Goal: Task Accomplishment & Management: Use online tool/utility

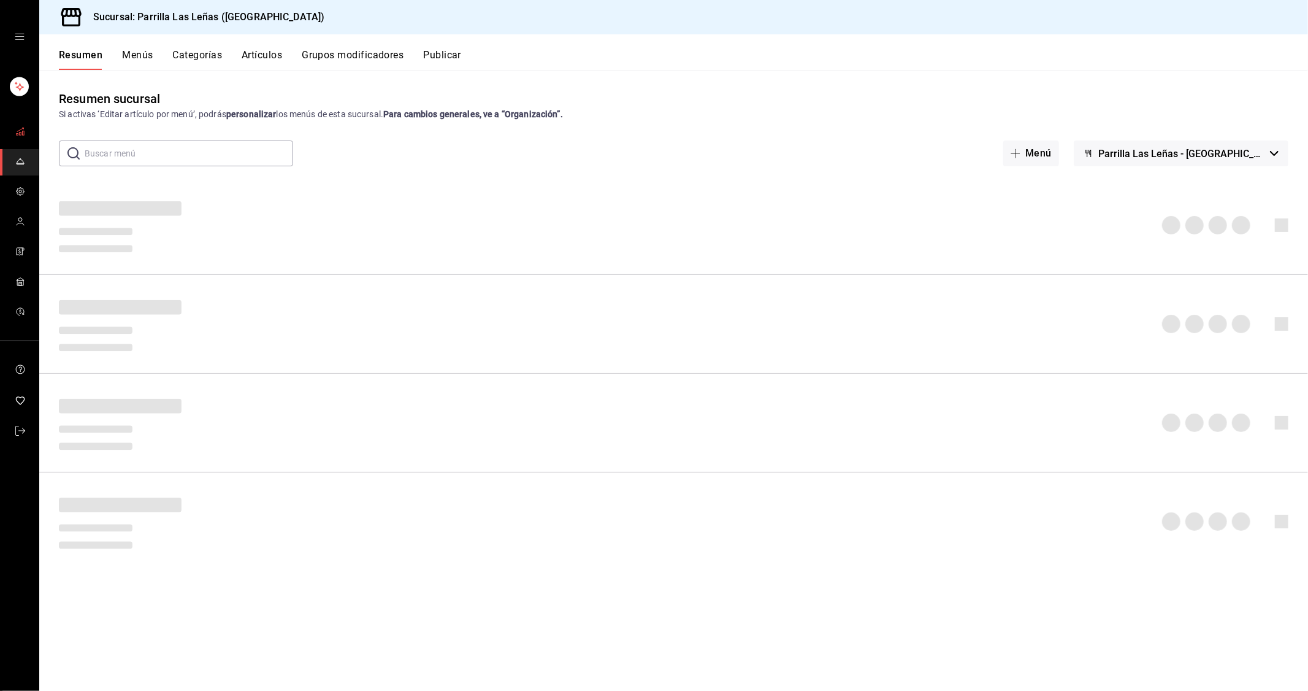
click at [18, 131] on icon "mailbox folders" at bounding box center [20, 131] width 10 height 10
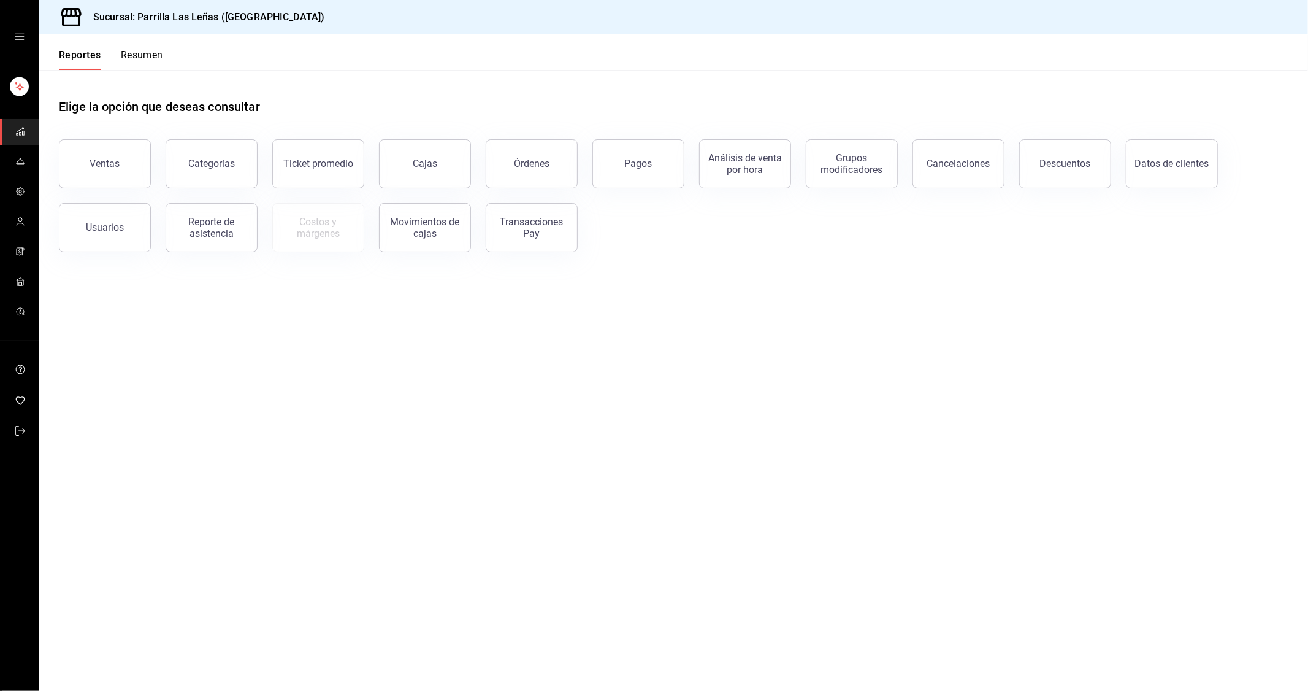
click at [228, 226] on div "Reporte de asistencia" at bounding box center [212, 227] width 76 height 23
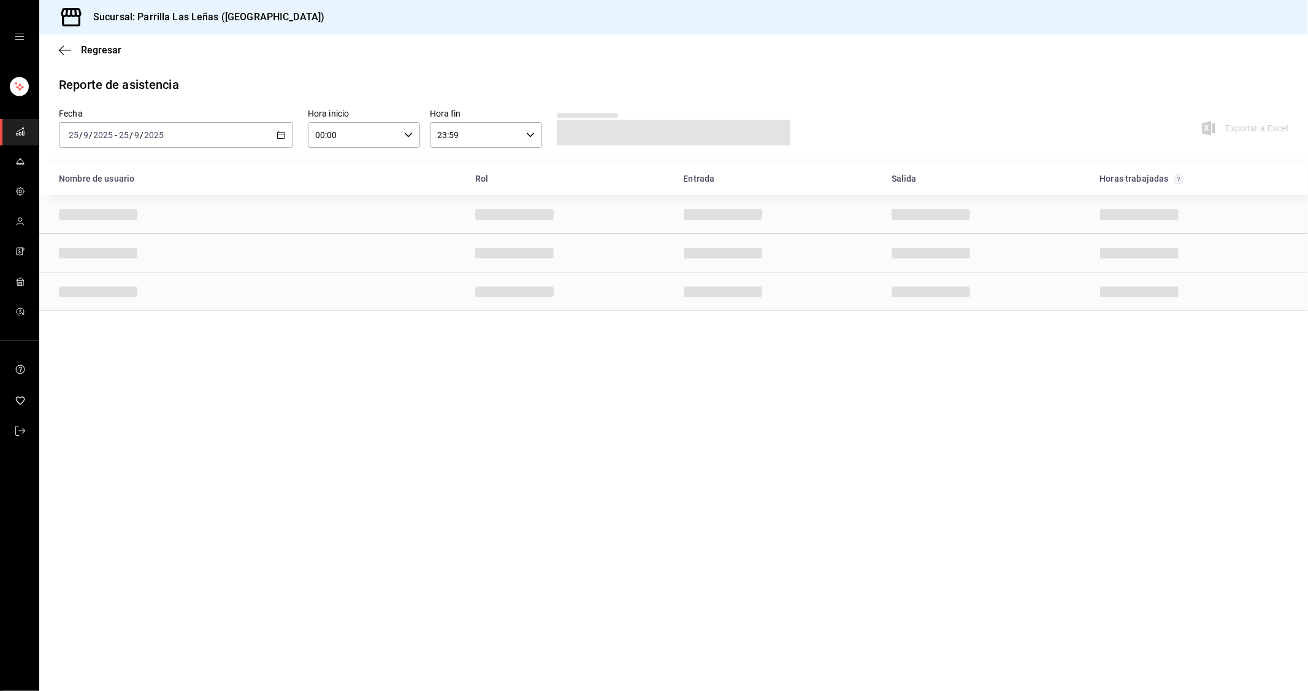
click at [282, 143] on div "[DATE] [DATE] - [DATE] [DATE]" at bounding box center [176, 135] width 234 height 26
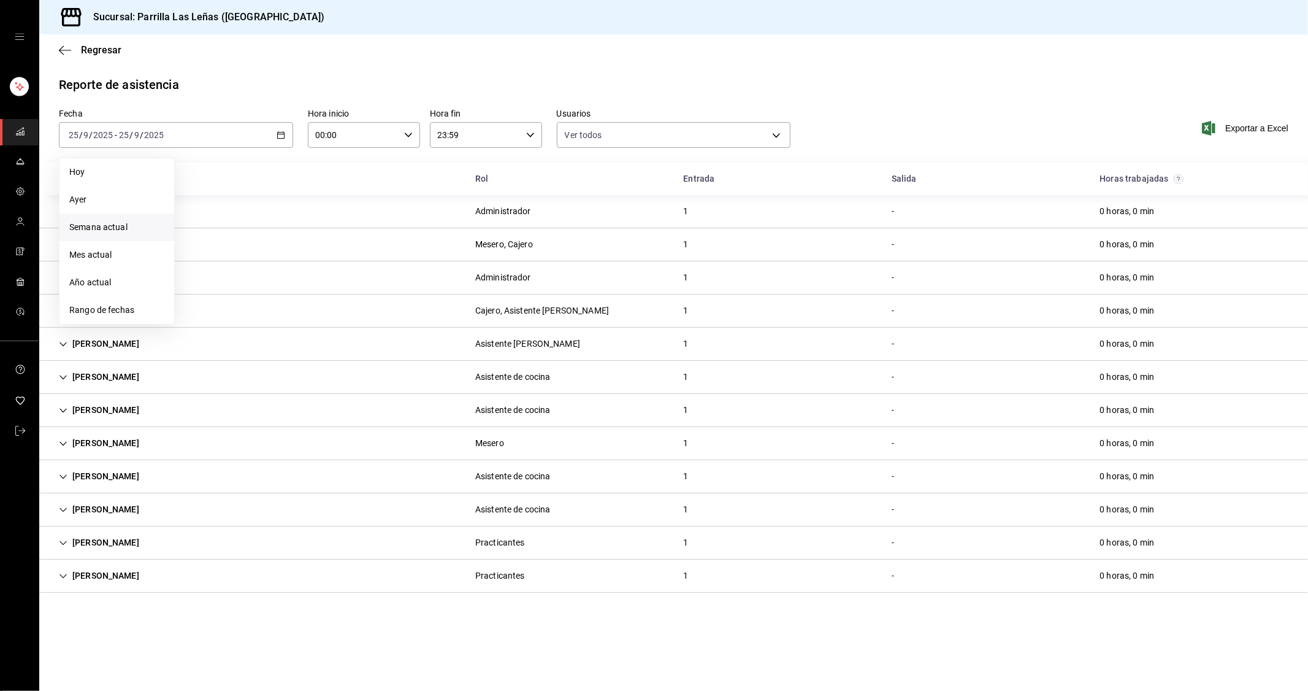
click at [120, 231] on span "Semana actual" at bounding box center [116, 227] width 95 height 13
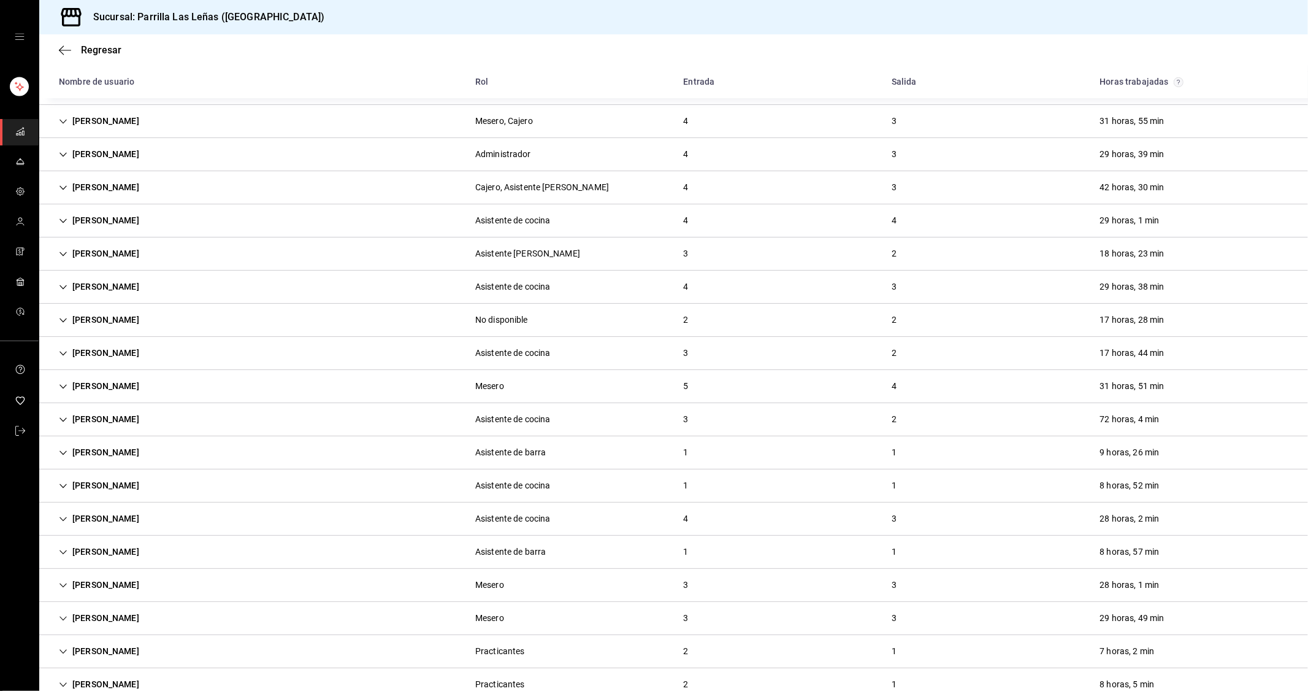
scroll to position [253, 0]
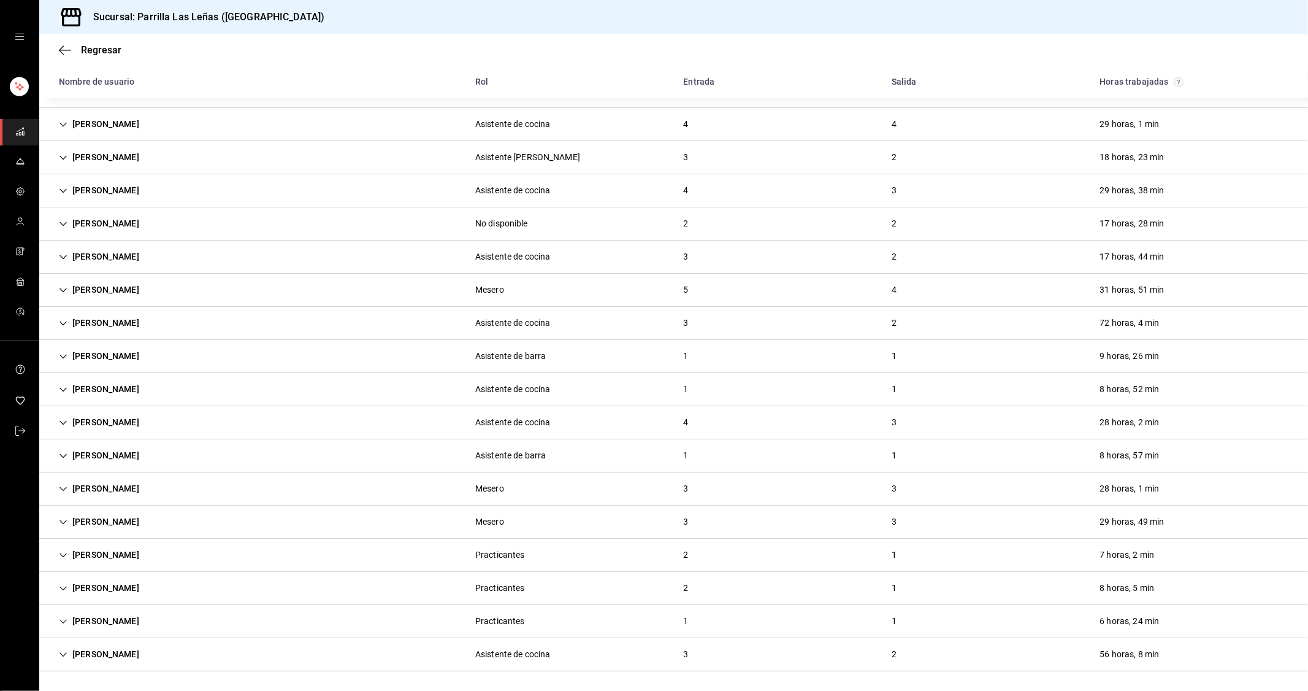
click at [83, 654] on div "[PERSON_NAME]" at bounding box center [99, 654] width 100 height 23
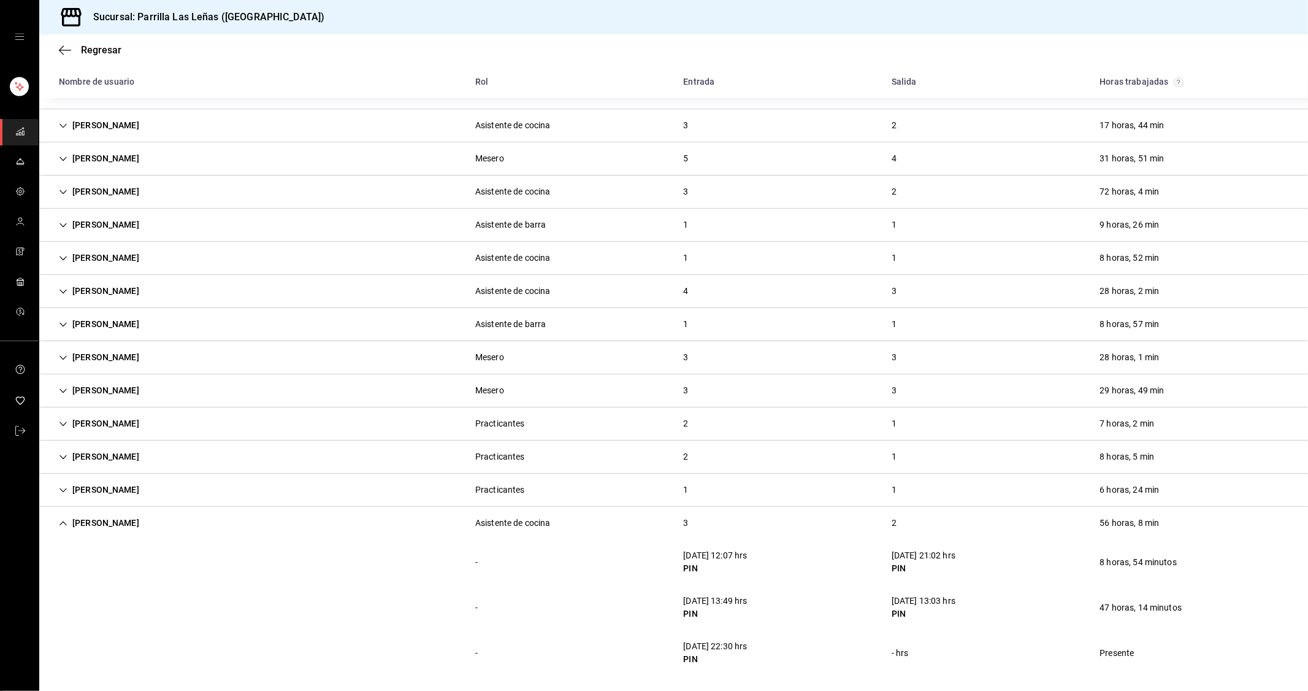
scroll to position [388, 0]
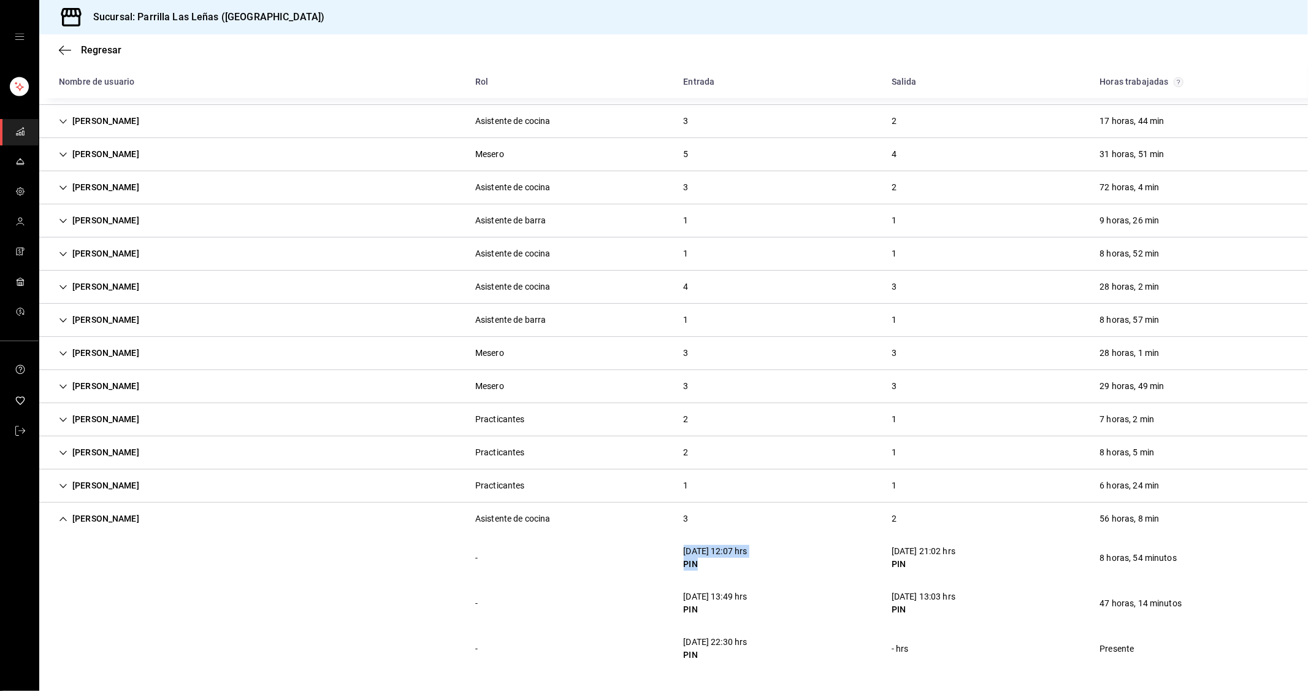
drag, startPoint x: 670, startPoint y: 548, endPoint x: 718, endPoint y: 566, distance: 50.8
click at [718, 566] on div "[DATE] 12:07 hrs PIN" at bounding box center [715, 558] width 83 height 36
click at [387, 548] on div "- [DATE] 12:07 hrs PIN [DATE] 21:02 hrs PIN 8 horas, 54 minutos" at bounding box center [673, 557] width 1269 height 45
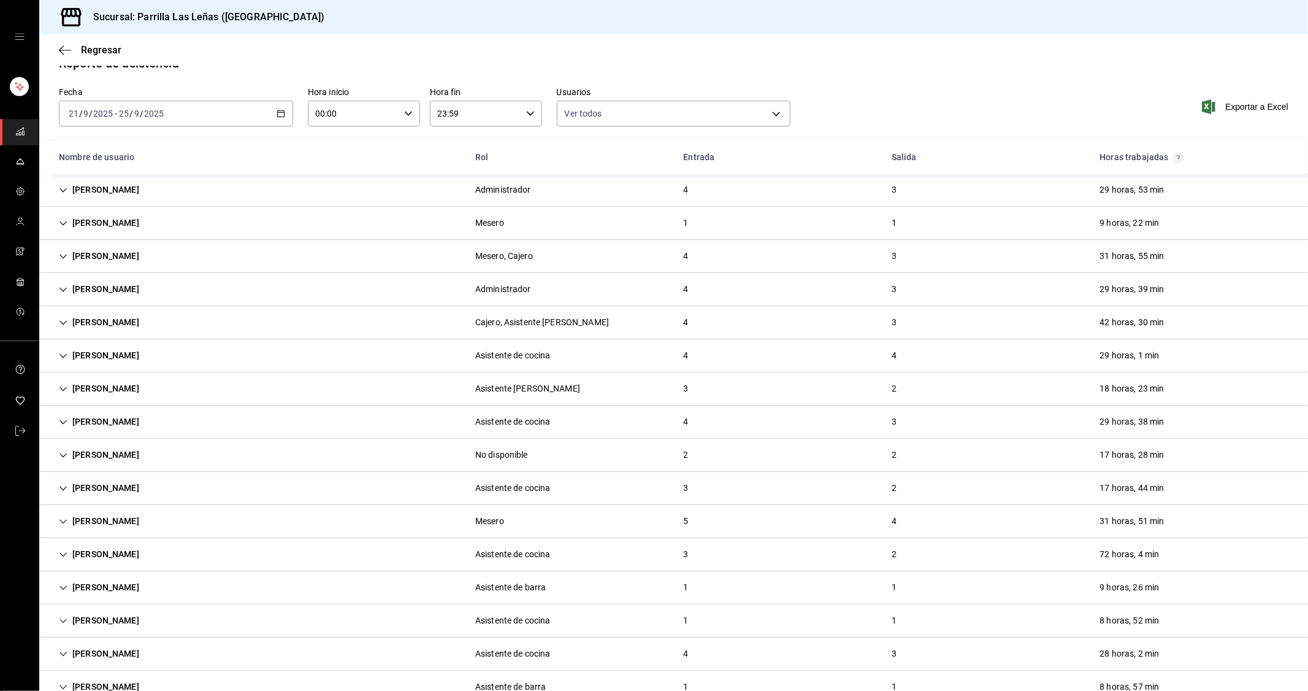
scroll to position [0, 0]
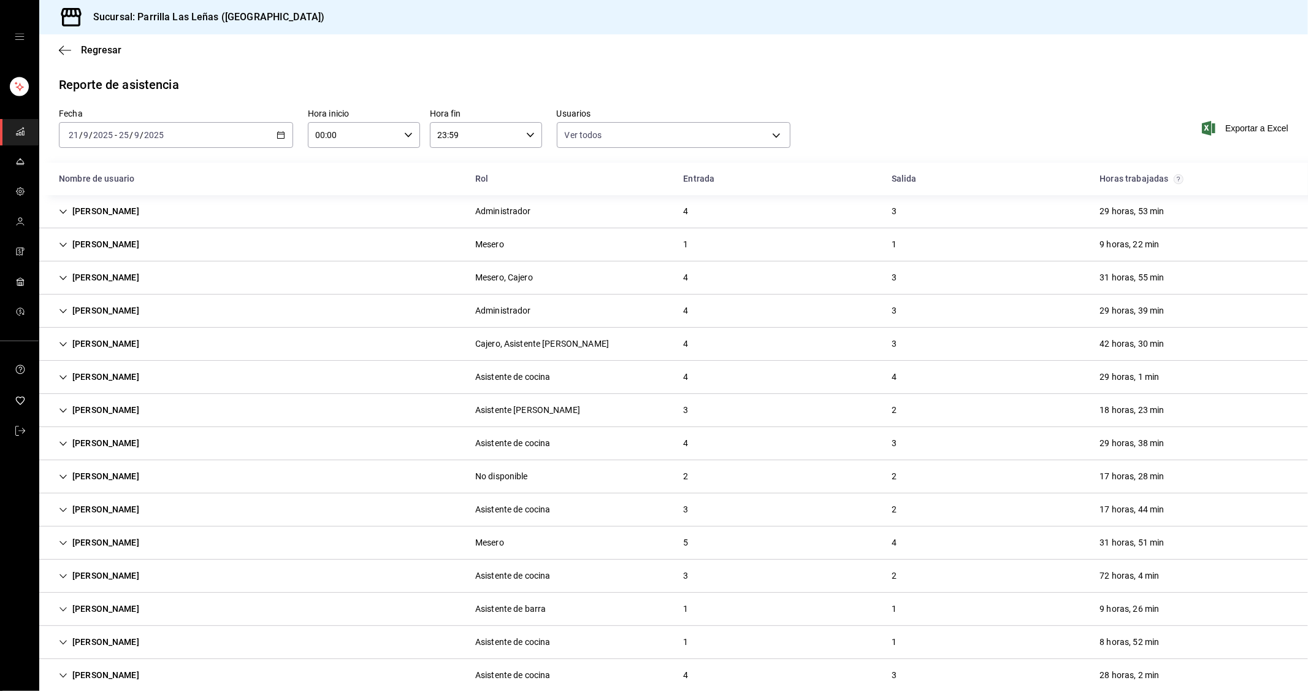
click at [281, 138] on icon "button" at bounding box center [281, 135] width 9 height 9
click at [115, 305] on span "Rango de fechas" at bounding box center [116, 310] width 95 height 13
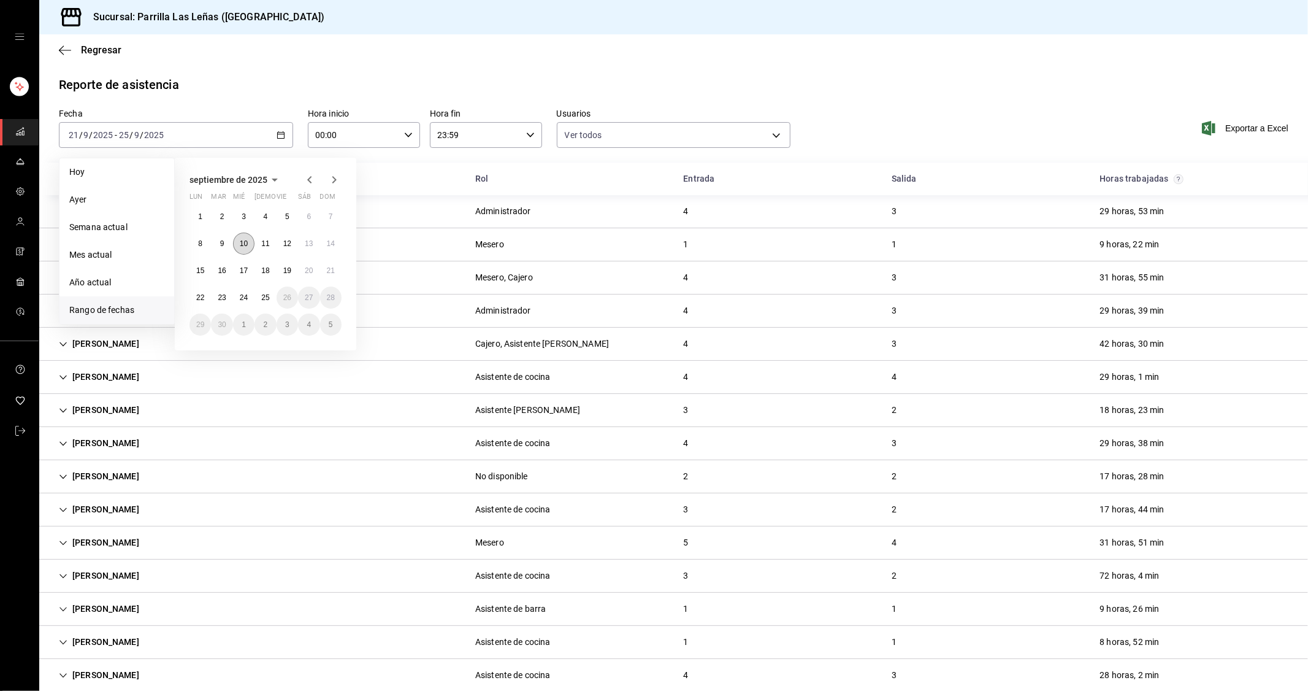
click at [247, 243] on abbr "10" at bounding box center [244, 243] width 8 height 9
click at [259, 301] on button "25" at bounding box center [265, 297] width 21 height 22
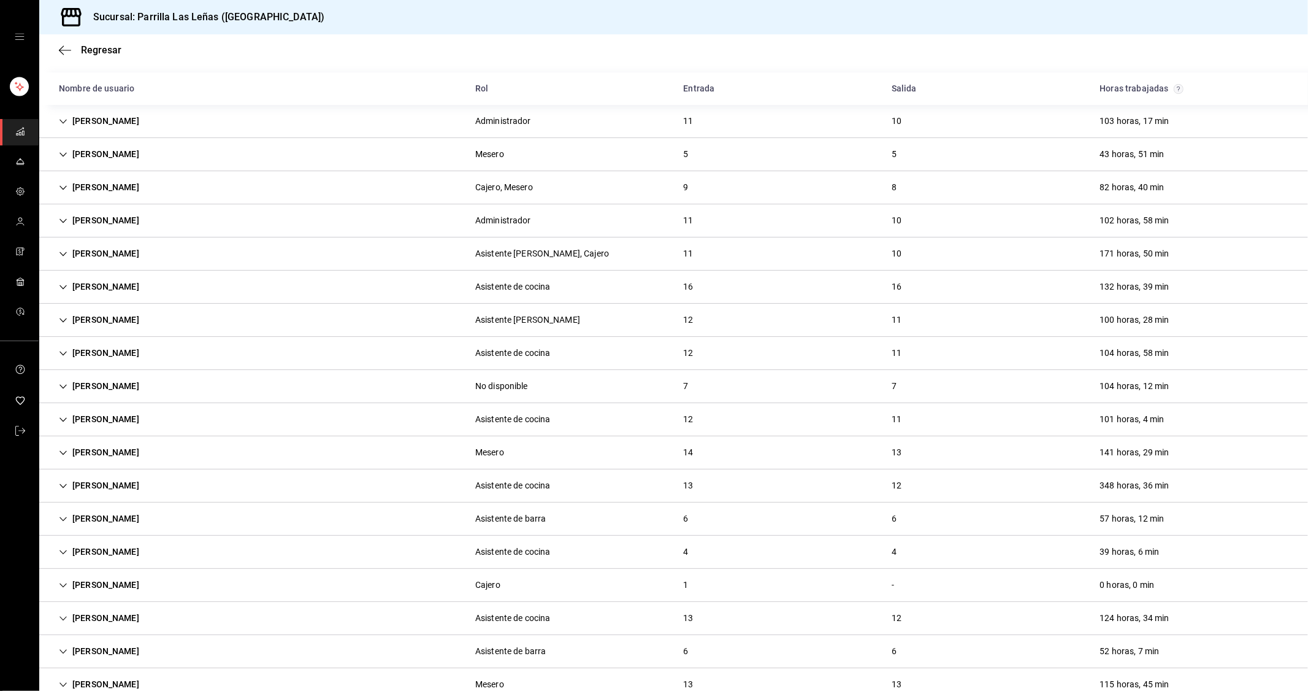
scroll to position [320, 0]
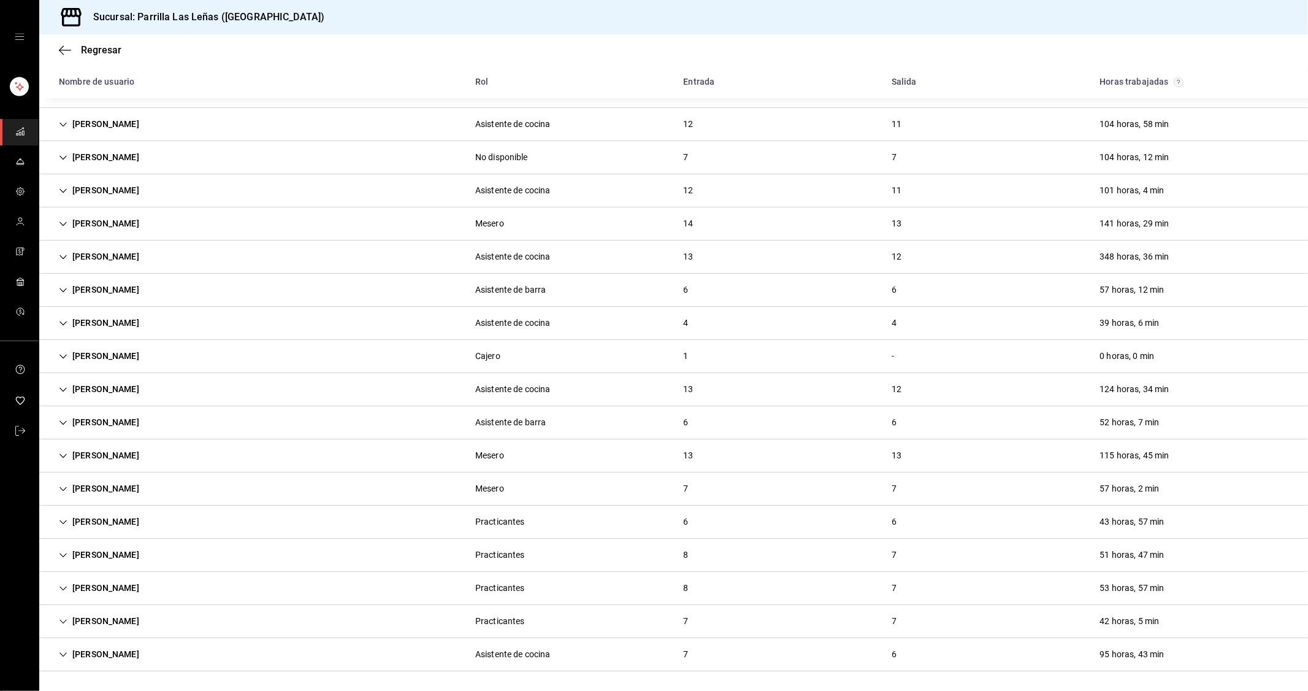
click at [131, 655] on div "[PERSON_NAME]" at bounding box center [99, 654] width 100 height 23
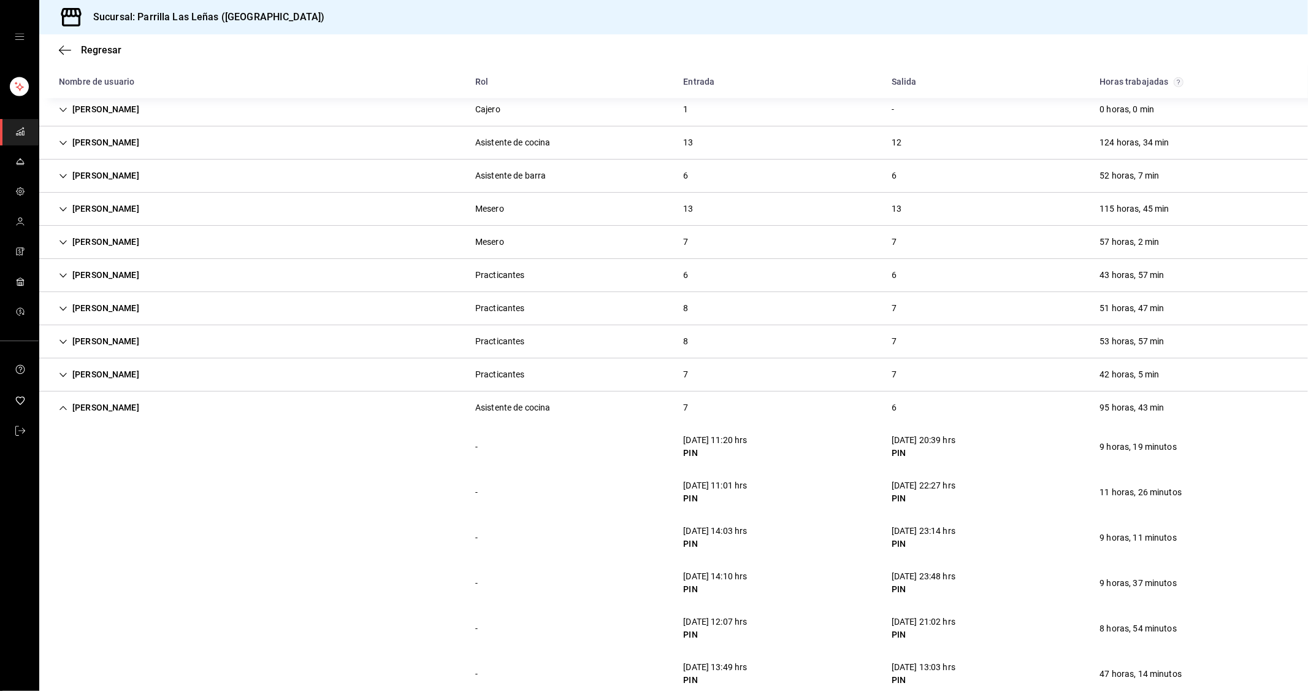
scroll to position [635, 0]
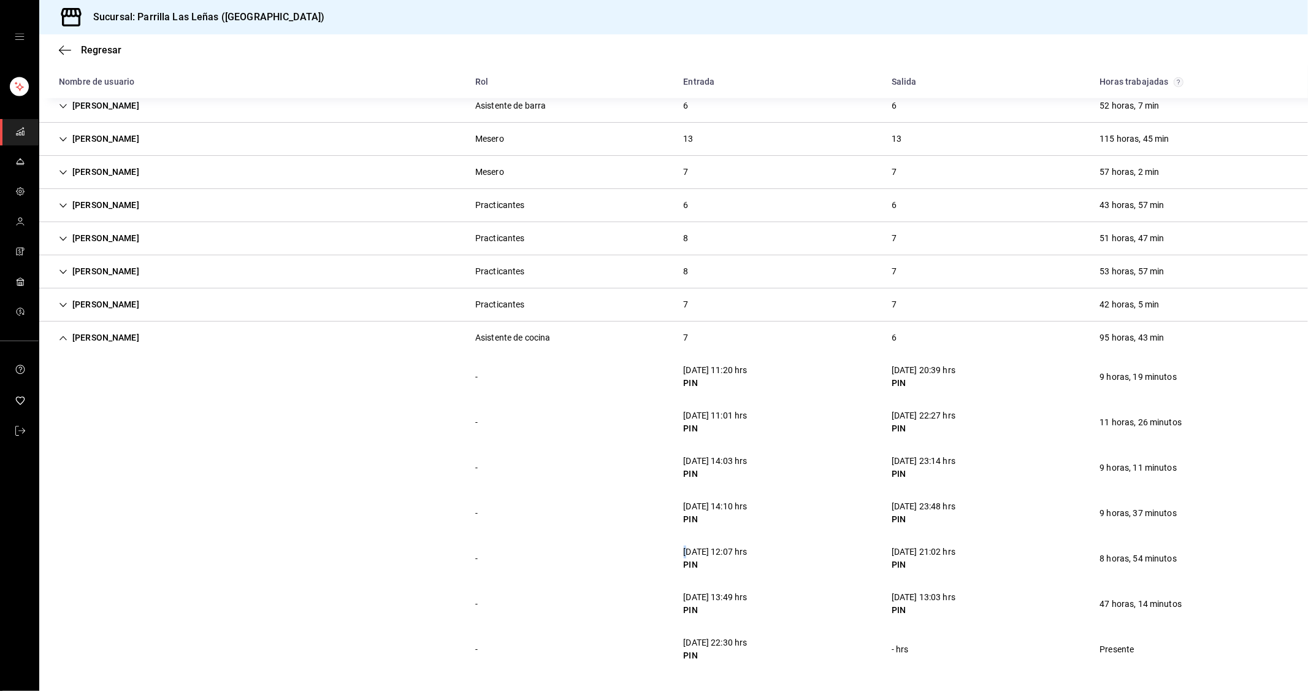
click at [684, 548] on div "[DATE] 12:07 hrs" at bounding box center [716, 551] width 64 height 13
drag, startPoint x: 677, startPoint y: 597, endPoint x: 695, endPoint y: 604, distance: 19.0
click at [695, 604] on div "[DATE] 13:49 hrs PIN" at bounding box center [715, 604] width 83 height 36
click at [677, 632] on div "[DATE] 22:30 hrs PIN" at bounding box center [715, 649] width 83 height 36
click at [553, 622] on div "- [DATE] 13:49 hrs PIN [DATE] 13:03 hrs PIN 47 horas, 14 minutos" at bounding box center [673, 603] width 1269 height 45
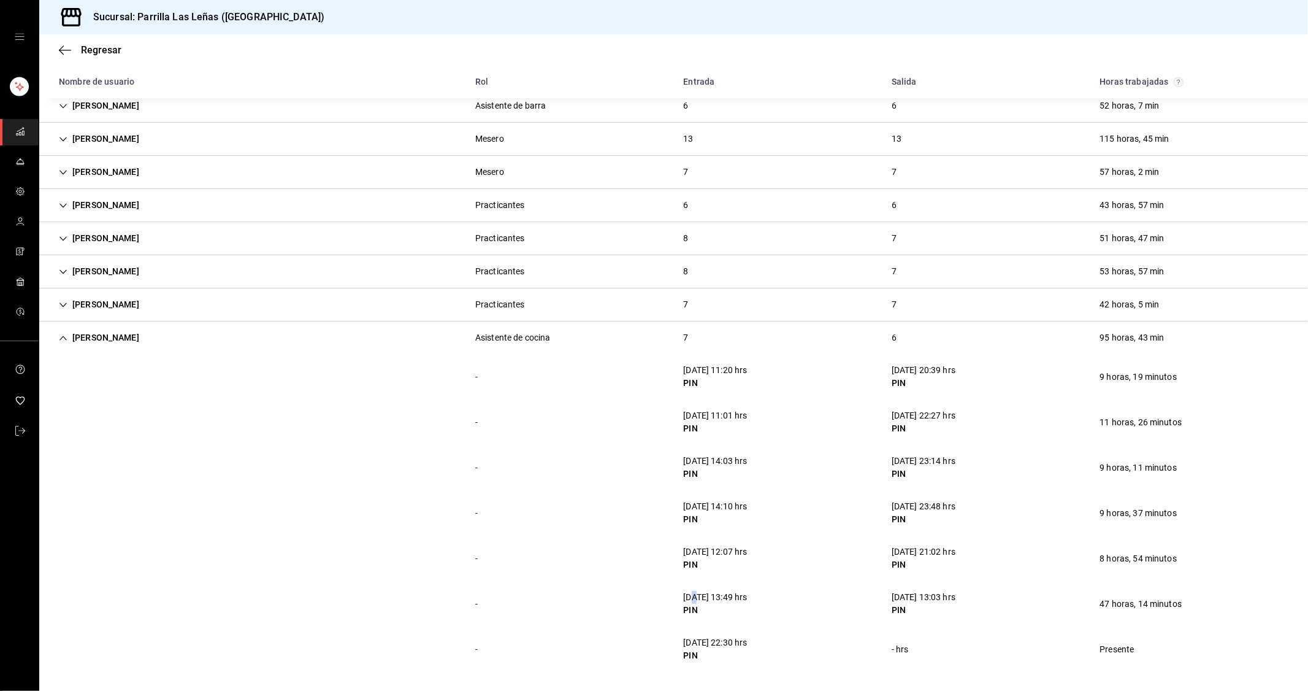
click at [692, 589] on div "[DATE] 13:49 hrs PIN" at bounding box center [715, 604] width 83 height 36
drag, startPoint x: 887, startPoint y: 599, endPoint x: 958, endPoint y: 596, distance: 71.3
click at [956, 596] on div "[DATE] 13:03 hrs" at bounding box center [924, 597] width 64 height 13
drag, startPoint x: 680, startPoint y: 593, endPoint x: 710, endPoint y: 598, distance: 30.6
click at [710, 598] on div "[DATE] 13:49 hrs" at bounding box center [716, 597] width 64 height 13
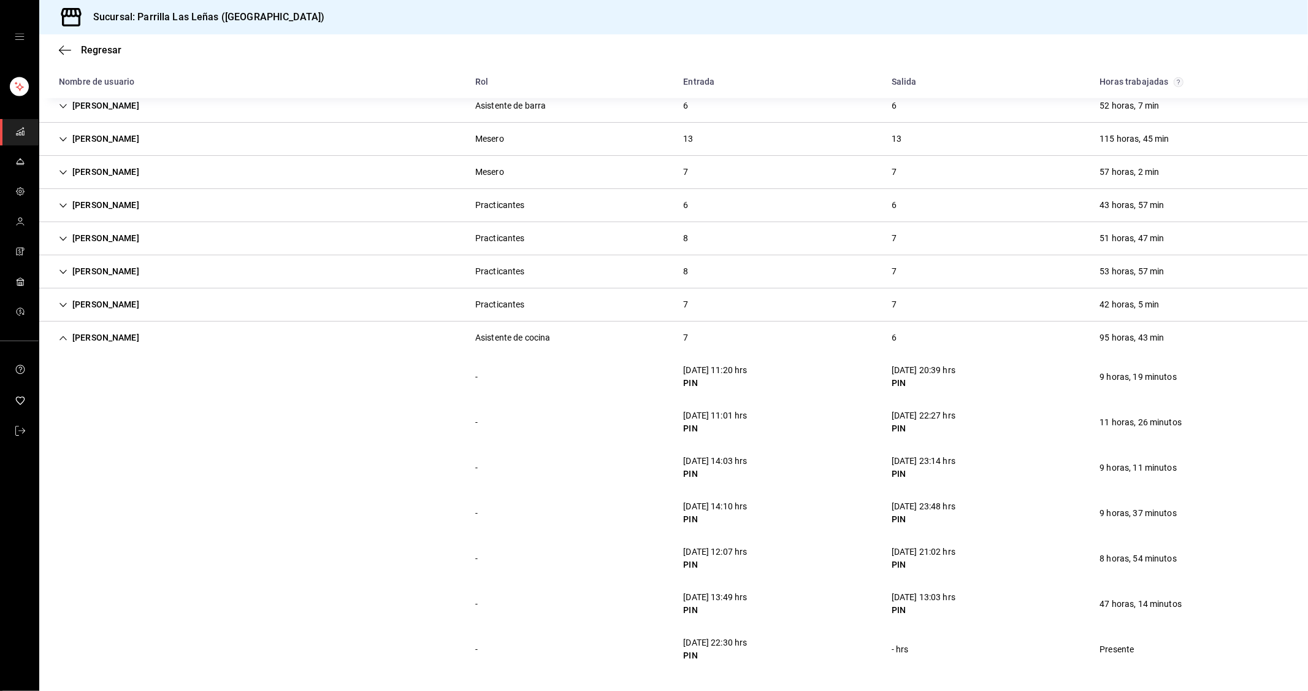
click at [572, 557] on div "- [DATE] 12:07 hrs PIN [DATE] 21:02 hrs PIN 8 horas, 54 minutos" at bounding box center [673, 558] width 1269 height 45
click at [903, 603] on div "[DATE] 13:03 hrs" at bounding box center [924, 597] width 64 height 13
drag, startPoint x: 878, startPoint y: 594, endPoint x: 916, endPoint y: 594, distance: 37.4
click at [916, 594] on div "[DATE] 13:03 hrs PIN" at bounding box center [923, 604] width 83 height 36
click at [927, 599] on div "[DATE] 13:03 hrs" at bounding box center [924, 597] width 64 height 13
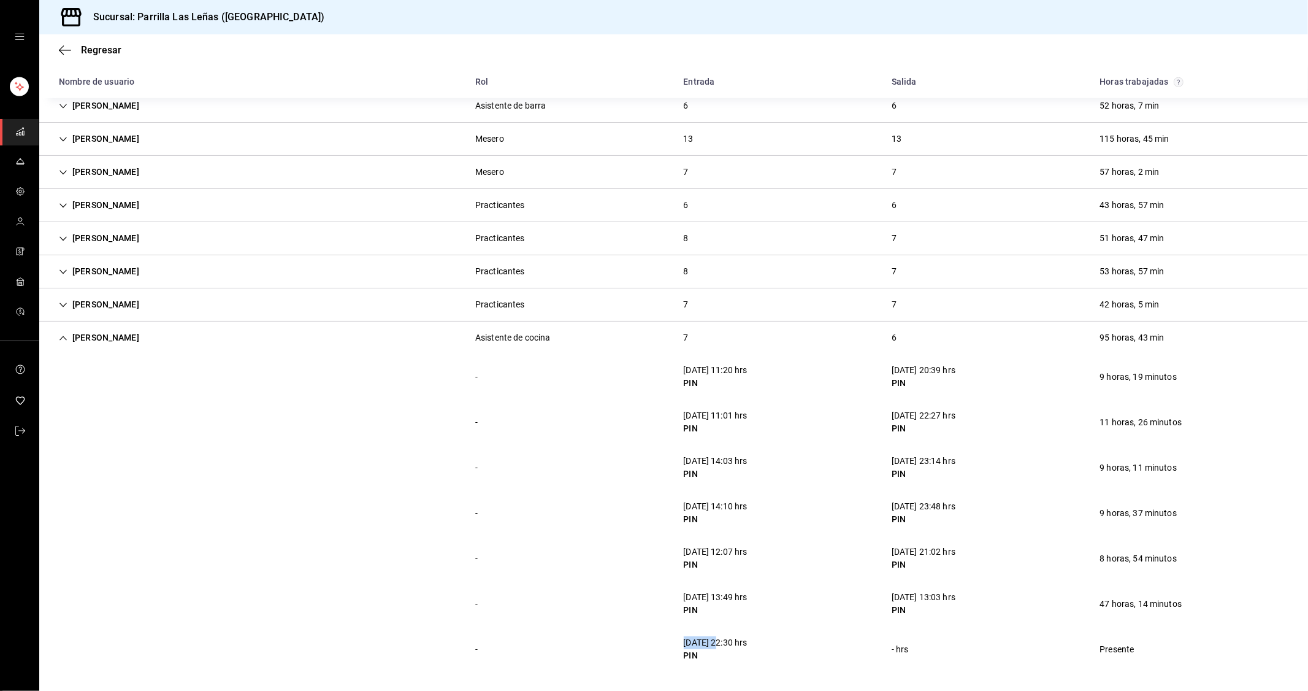
drag, startPoint x: 677, startPoint y: 640, endPoint x: 715, endPoint y: 645, distance: 39.0
click at [715, 645] on div "[DATE] 22:30 hrs PIN" at bounding box center [715, 649] width 83 height 36
click at [740, 629] on div "- [DATE] 22:30 hrs PIN - hrs Presente" at bounding box center [673, 648] width 1269 height 45
drag, startPoint x: 686, startPoint y: 642, endPoint x: 713, endPoint y: 645, distance: 27.8
click at [713, 645] on div "[DATE] 22:30 hrs" at bounding box center [716, 642] width 64 height 13
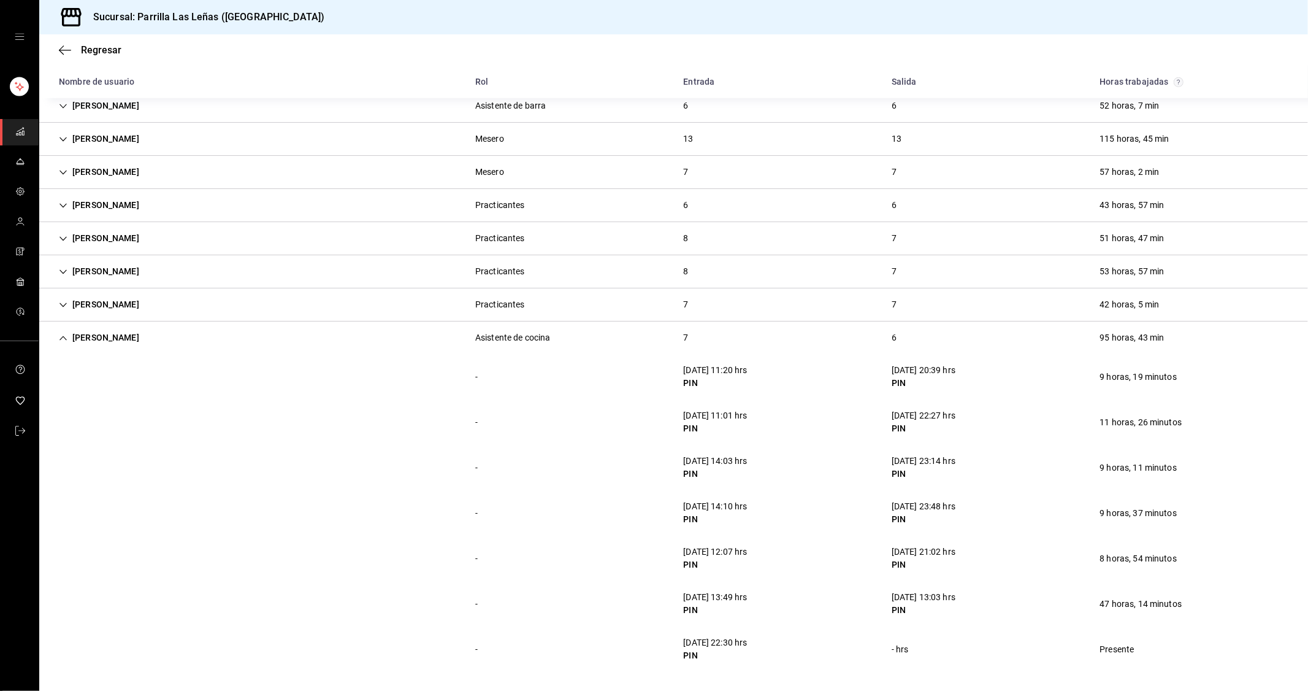
click at [620, 612] on div "- [DATE] 13:49 hrs PIN [DATE] 13:03 hrs PIN 47 horas, 14 minutos" at bounding box center [673, 603] width 1269 height 45
click at [542, 461] on div "- [DATE] 14:03 hrs PIN [DATE] 23:14 hrs PIN 9 horas, 11 minutos" at bounding box center [673, 467] width 1269 height 45
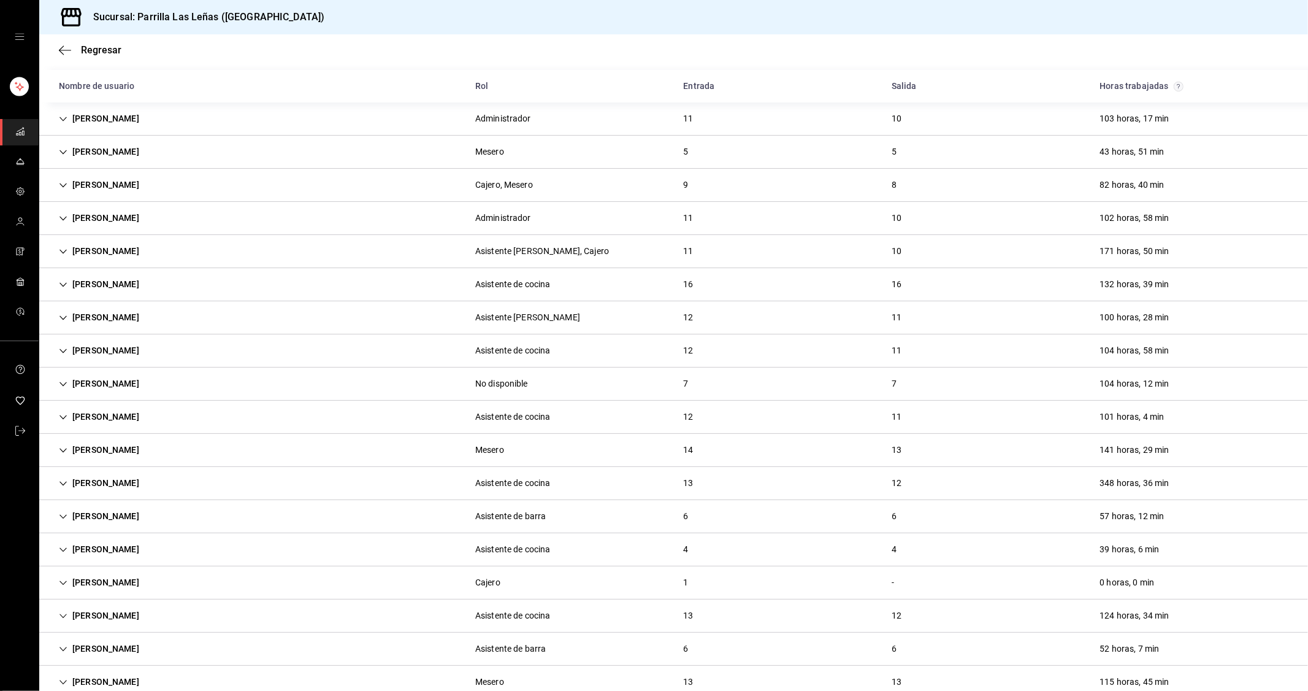
scroll to position [0, 0]
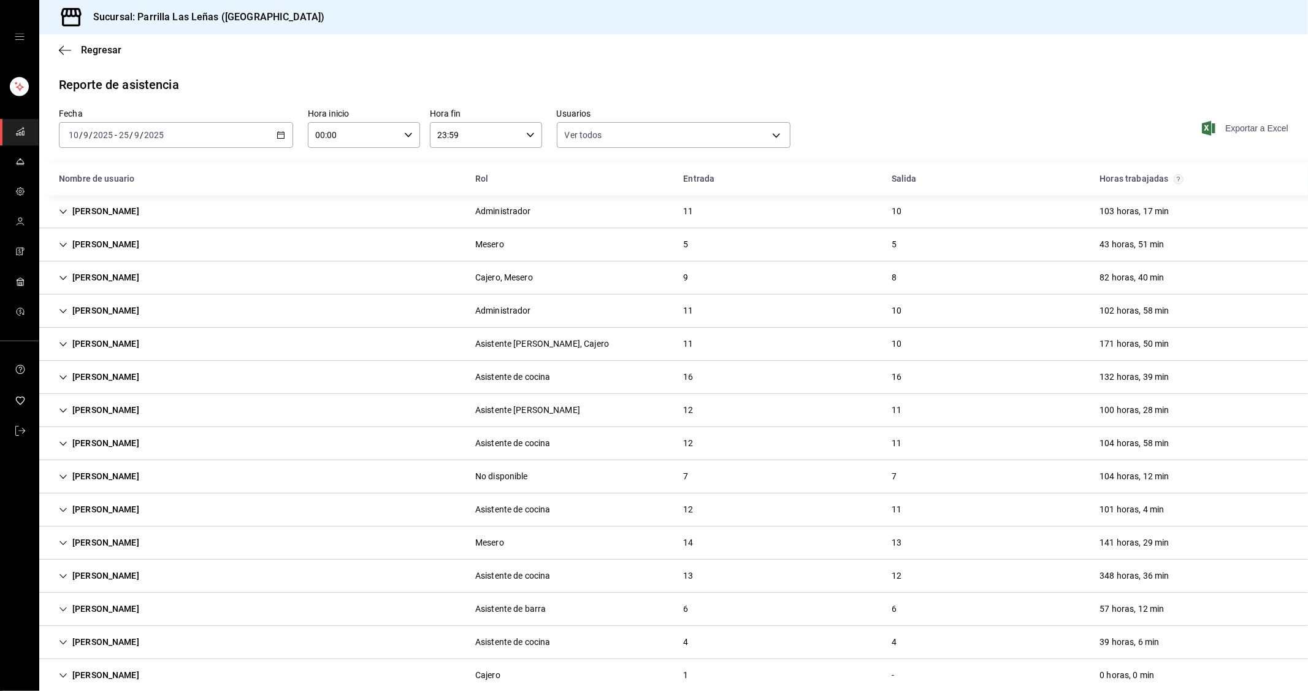
click at [1261, 128] on span "Exportar a Excel" at bounding box center [1247, 128] width 84 height 15
